Goal: Task Accomplishment & Management: Use online tool/utility

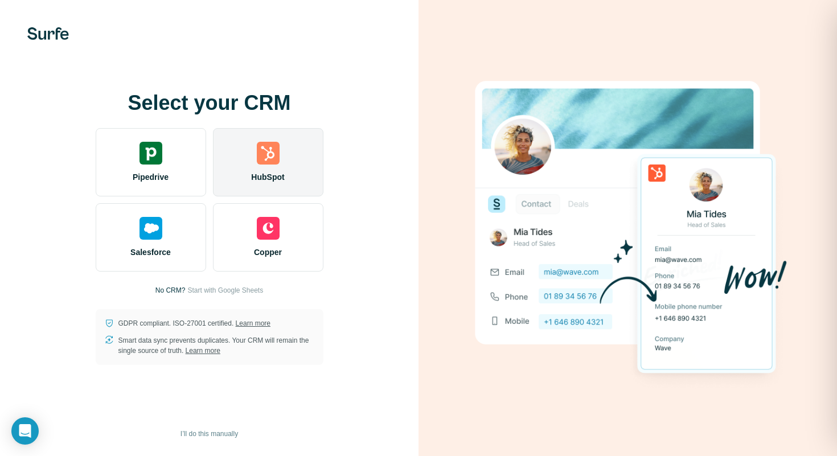
click at [256, 165] on div "HubSpot" at bounding box center [268, 162] width 110 height 68
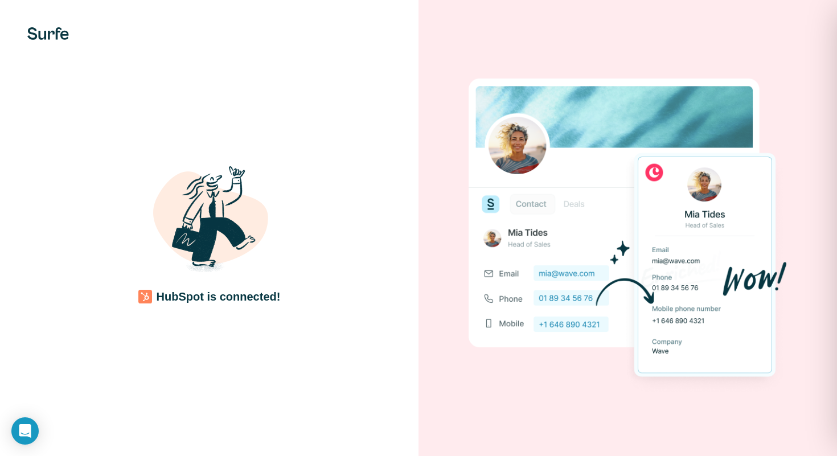
click at [239, 246] on img at bounding box center [209, 220] width 137 height 137
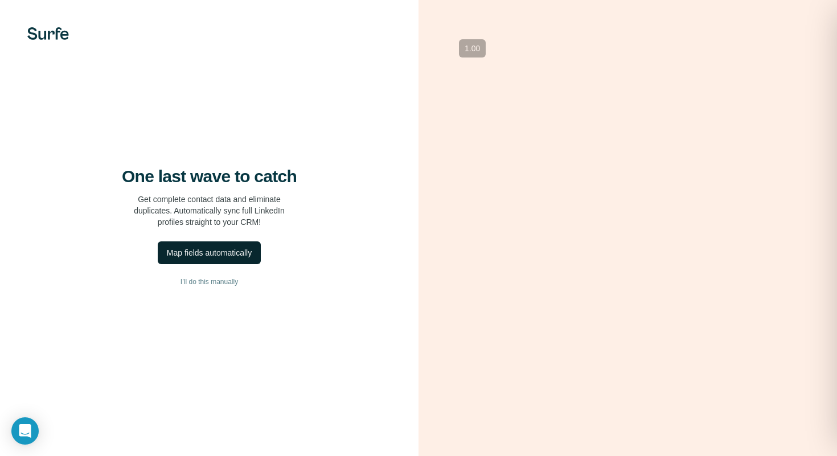
click at [220, 252] on div "Map fields automatically" at bounding box center [209, 252] width 85 height 11
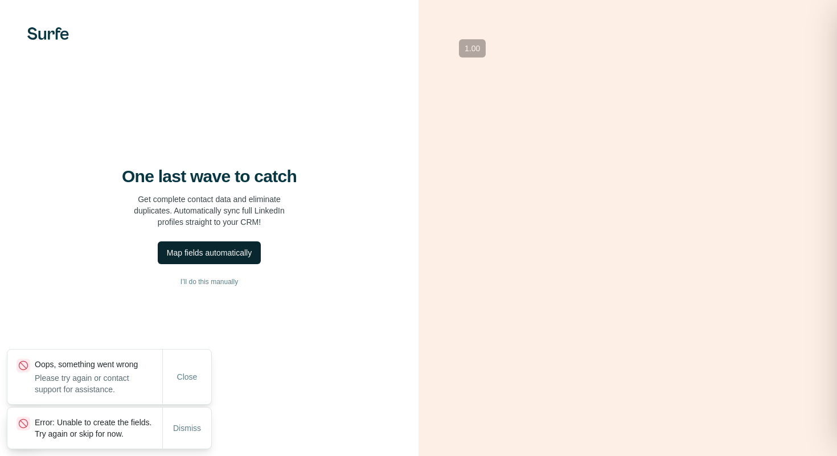
click at [227, 256] on div "Map fields automatically" at bounding box center [209, 252] width 85 height 11
click at [217, 286] on button "I’ll do this manually" at bounding box center [209, 281] width 373 height 17
